Goal: Obtain resource: Download file/media

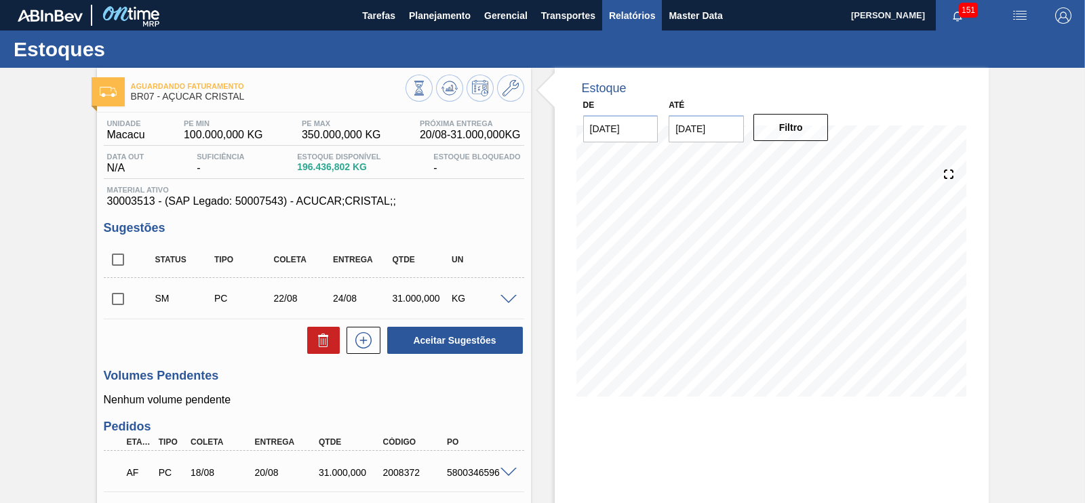
click at [617, 16] on span "Relatórios" at bounding box center [632, 15] width 46 height 16
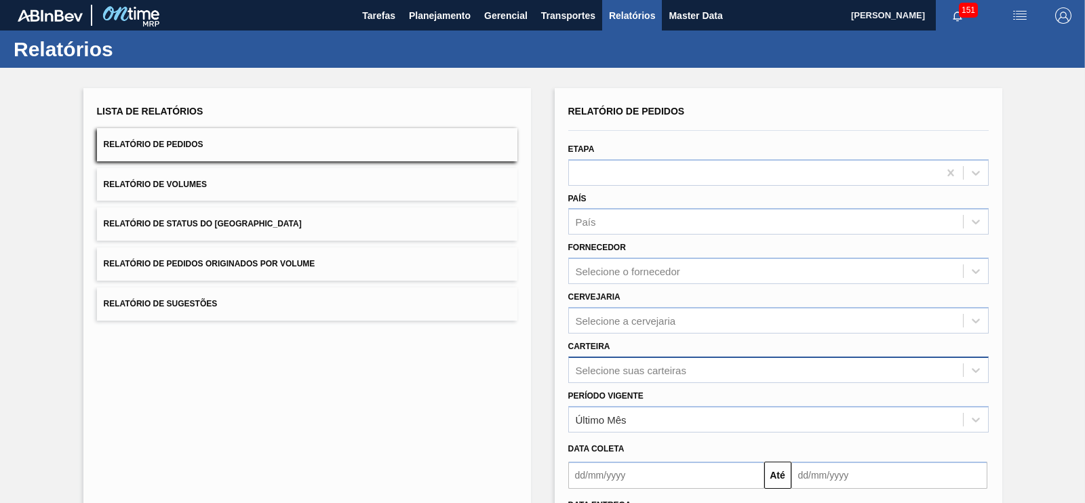
click at [640, 362] on div "Selecione suas carteiras" at bounding box center [778, 370] width 420 height 26
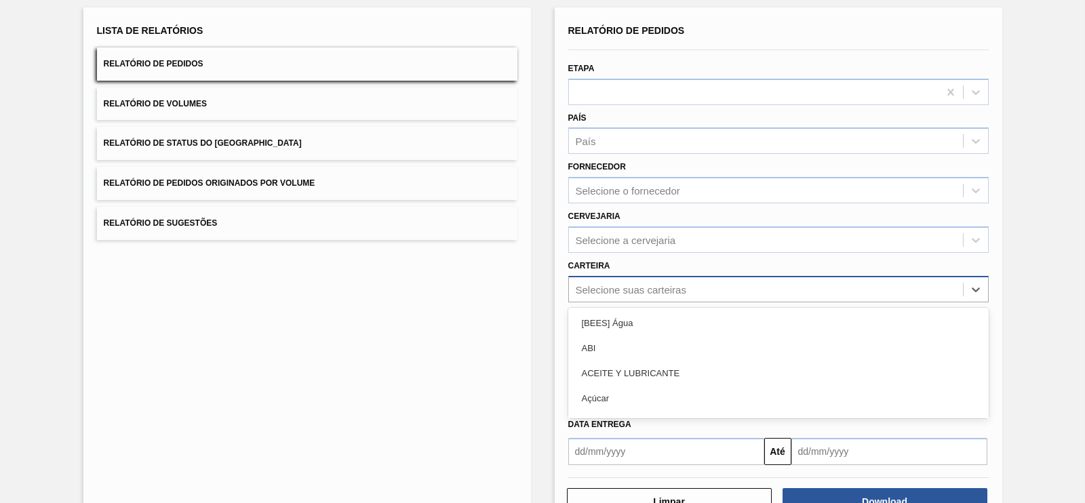
scroll to position [92, 0]
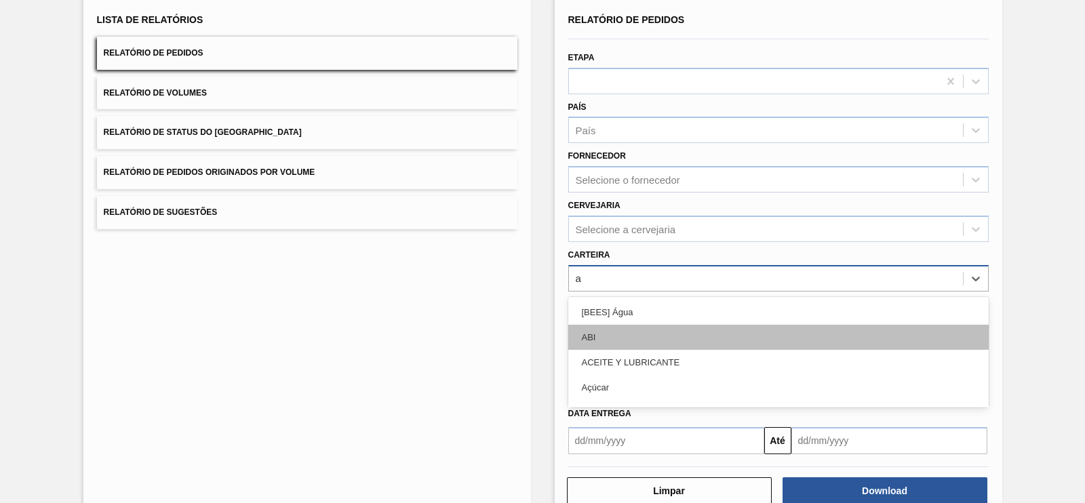
type input "ad"
click at [606, 338] on div "Adjuntos" at bounding box center [778, 337] width 420 height 25
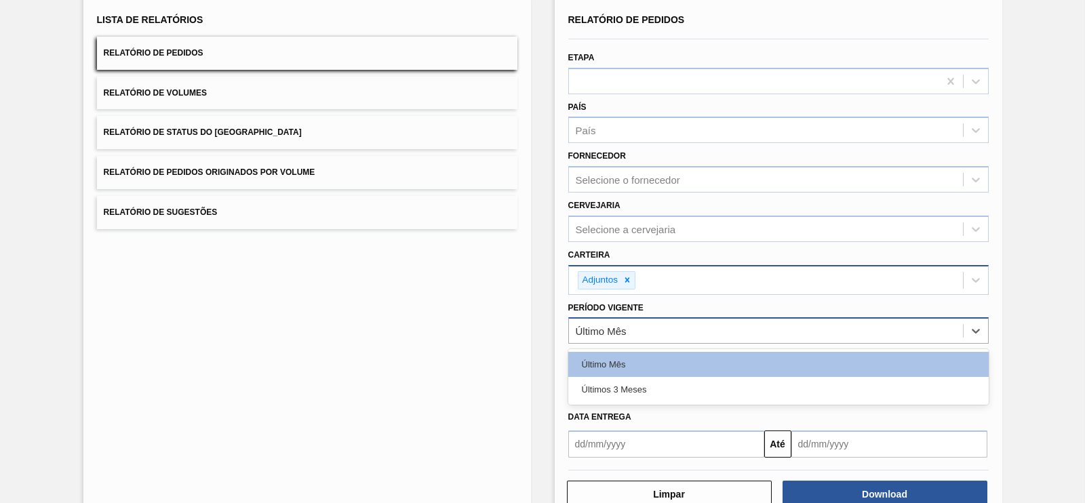
click at [636, 327] on div "Último Mês" at bounding box center [766, 331] width 394 height 20
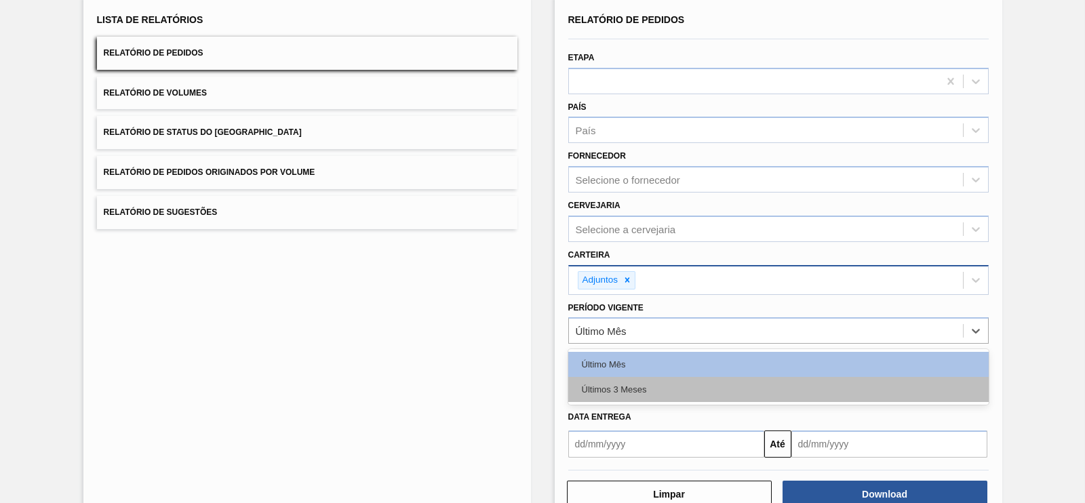
click at [614, 391] on div "Últimos 3 Meses" at bounding box center [778, 389] width 420 height 25
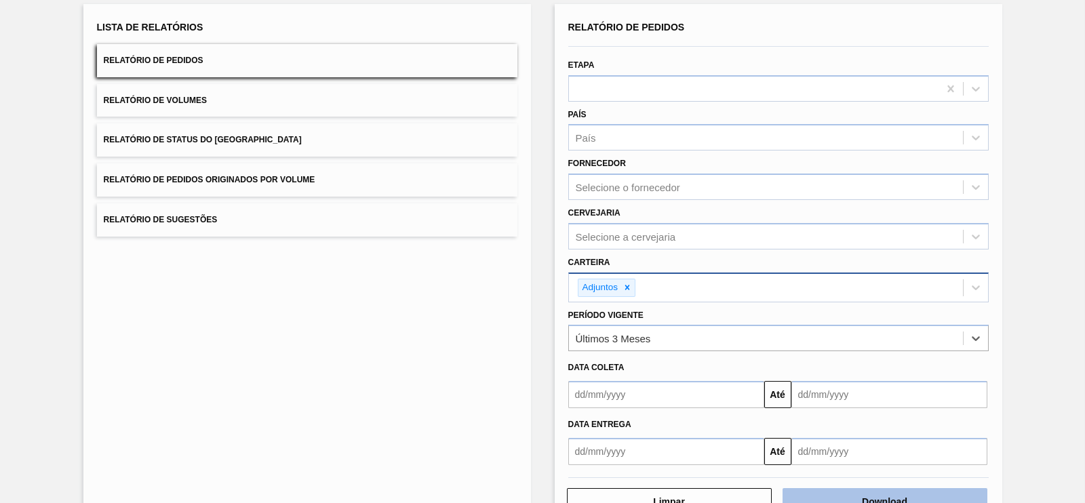
scroll to position [125, 0]
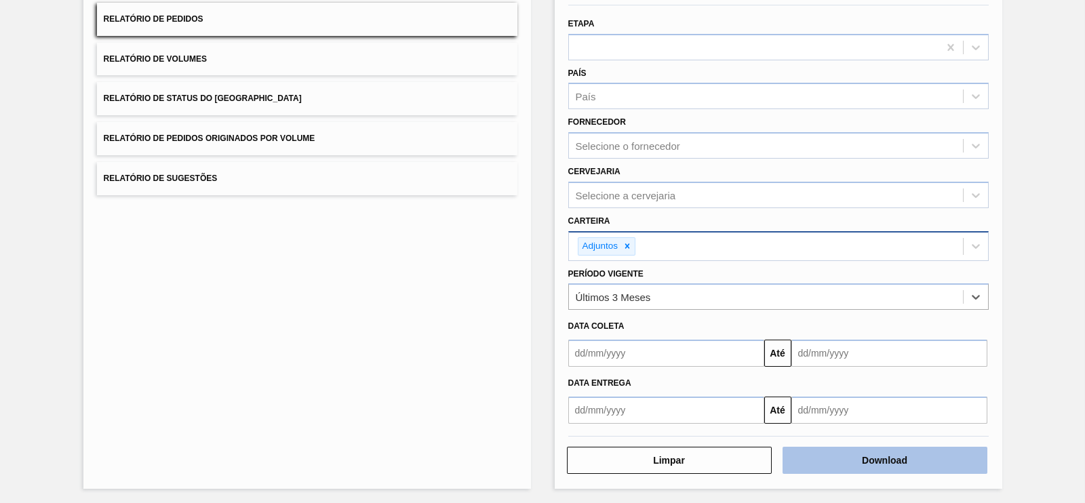
click at [881, 447] on button "Download" at bounding box center [885, 460] width 205 height 27
